Goal: Task Accomplishment & Management: Manage account settings

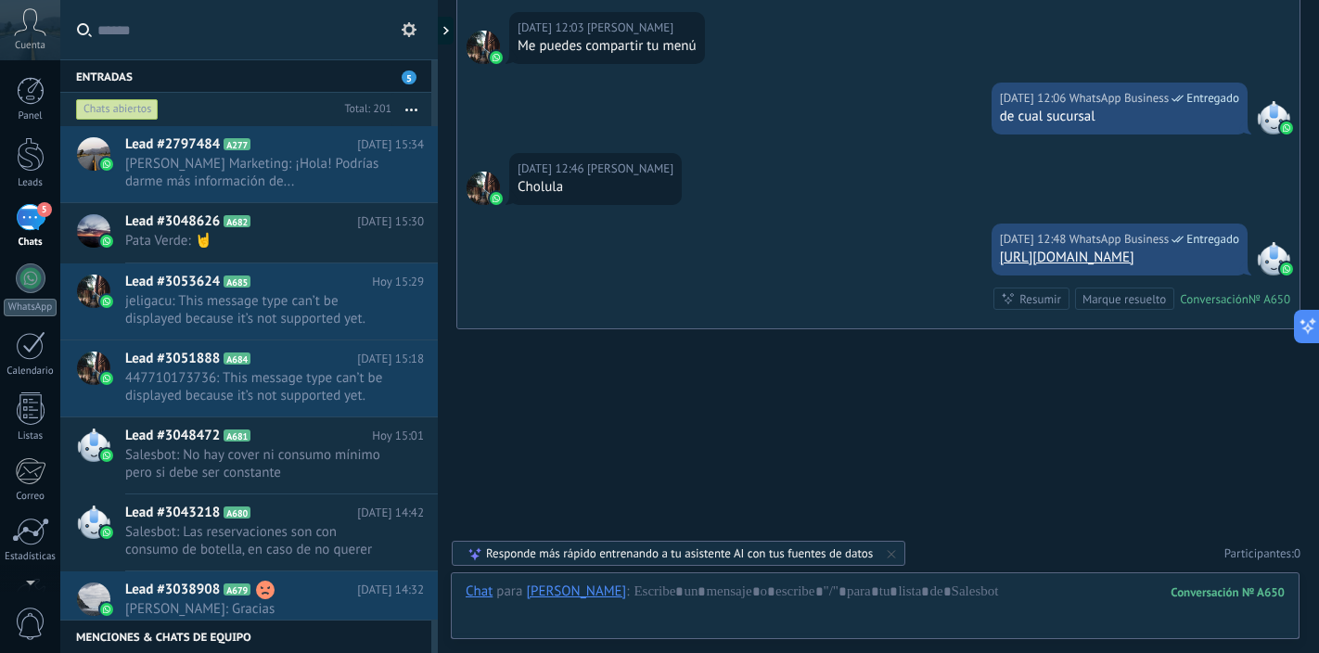
scroll to position [380, 0]
click at [316, 193] on div "Lead #2797484 A277 [DATE] 15:34 [PERSON_NAME] Marketing: ¡Hola! Podrías darme m…" at bounding box center [281, 164] width 312 height 76
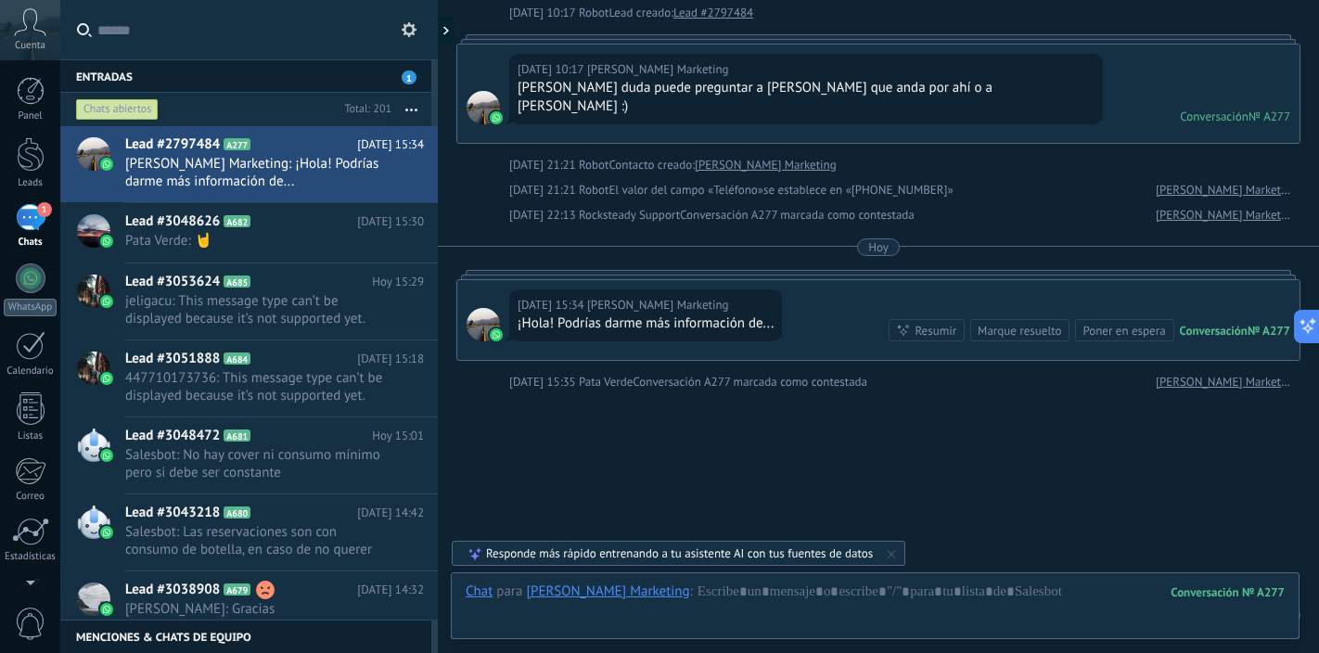
scroll to position [140, 0]
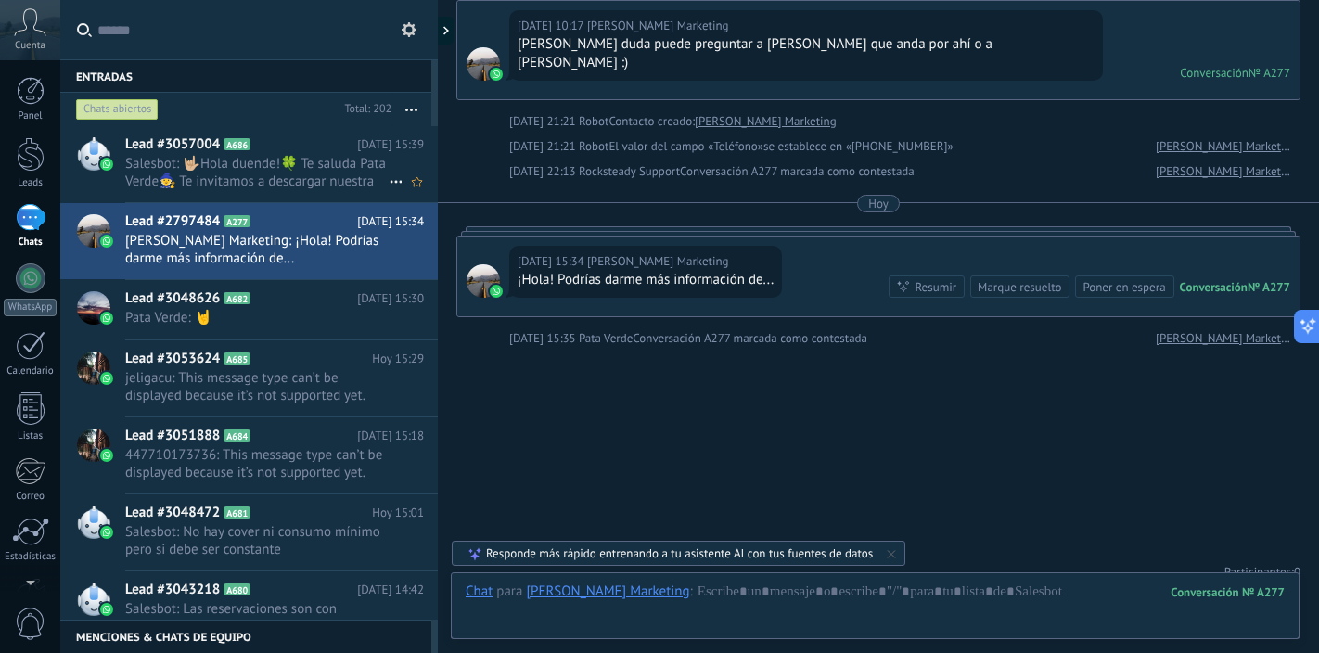
click at [279, 173] on span "Salesbot: 🤟🏼Hola duende!🍀 Te saluda Pata Verde🧙 Te invitamos a descargar nuestr…" at bounding box center [256, 172] width 263 height 35
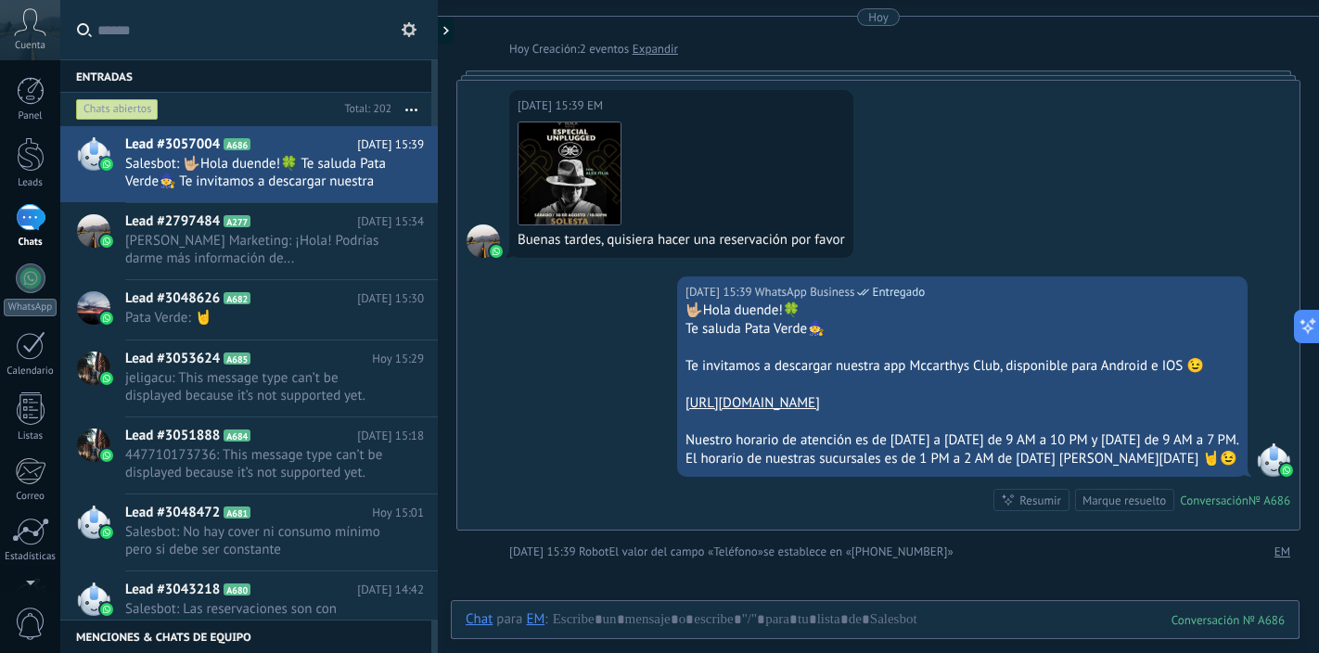
scroll to position [68, 0]
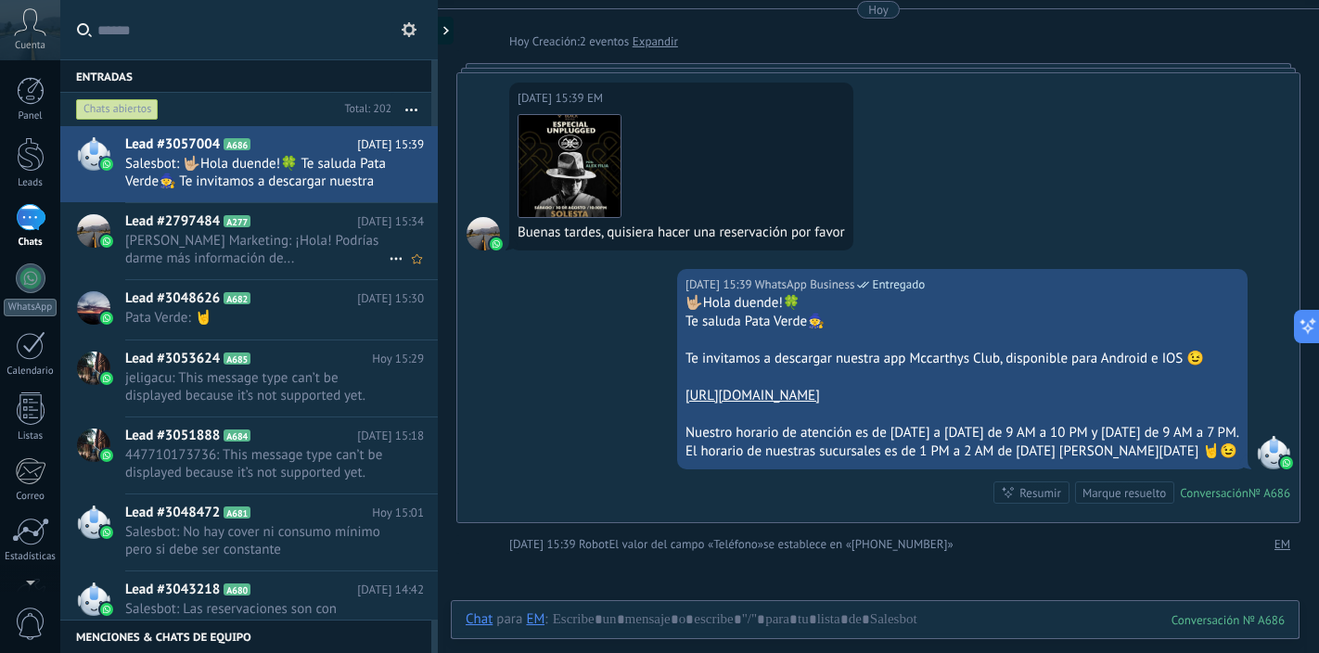
click at [317, 261] on span "[PERSON_NAME] Marketing: ¡Hola! Podrías darme más información de..." at bounding box center [256, 249] width 263 height 35
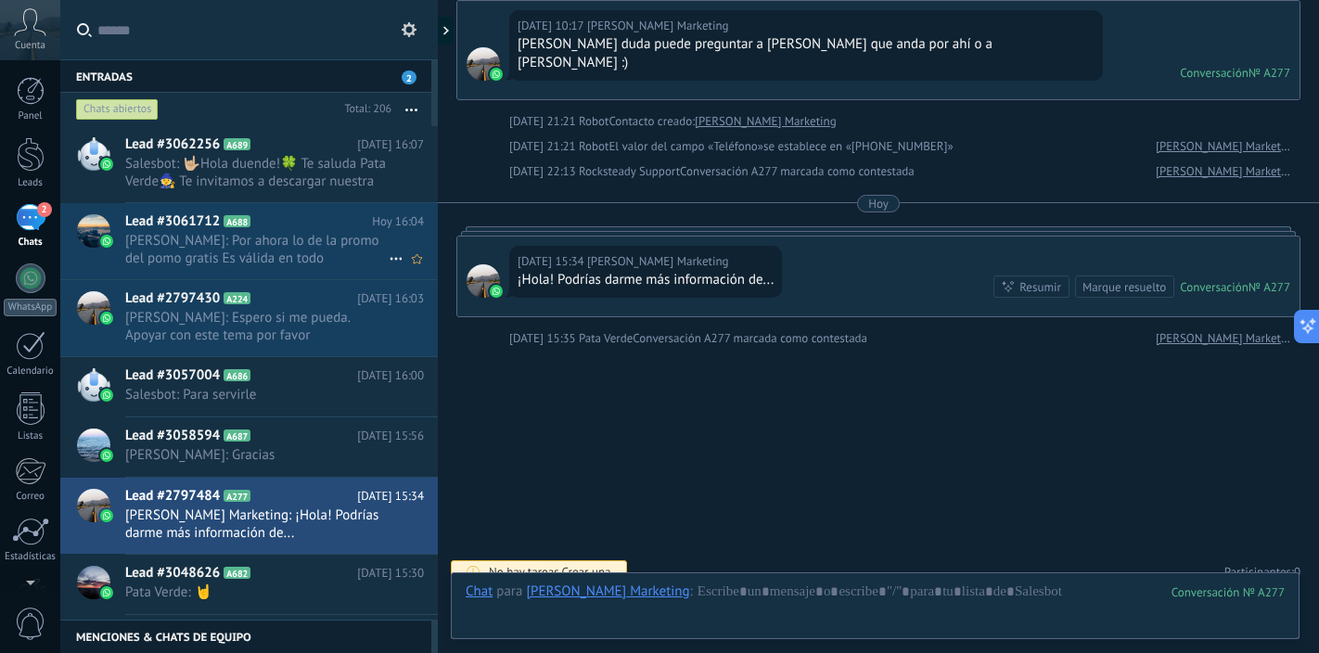
click at [296, 247] on span "[PERSON_NAME]: Por ahora lo de la promo del pomo gratis Es válida en todo [GEOG…" at bounding box center [256, 249] width 263 height 35
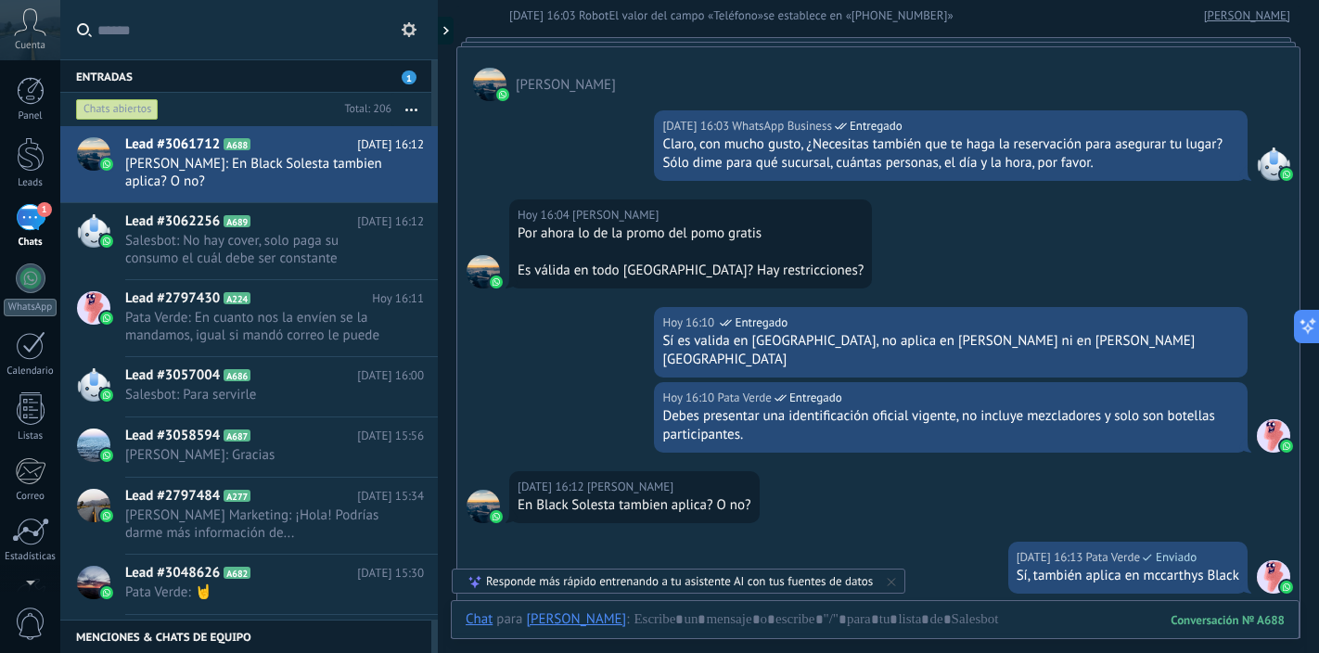
scroll to position [336, 0]
